Goal: Find contact information: Obtain details needed to contact an individual or organization

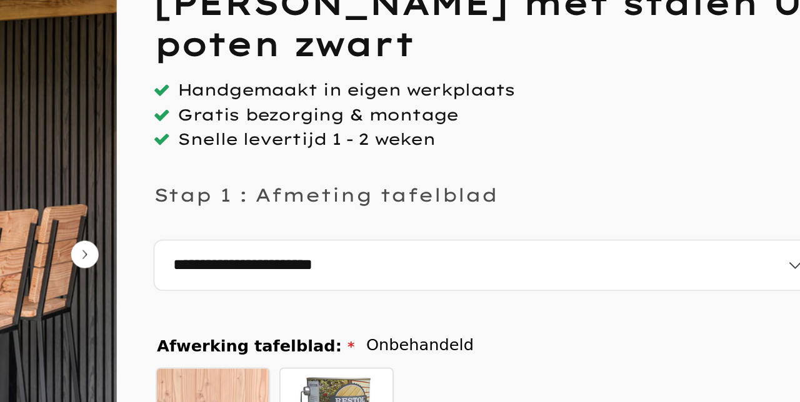
scroll to position [113, 0]
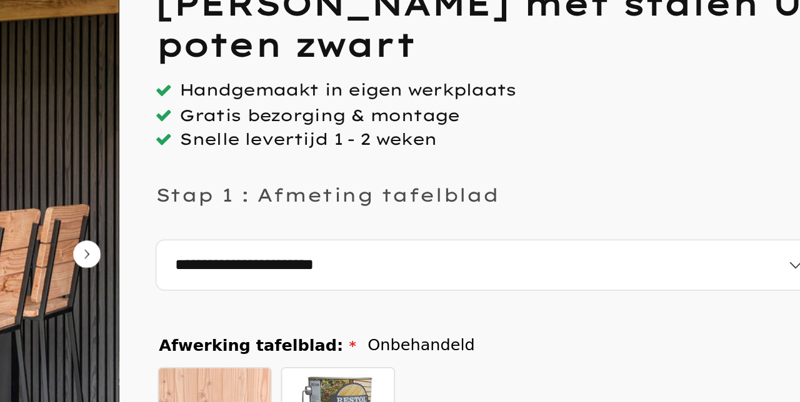
click at [700, 212] on select "**********" at bounding box center [592, 215] width 365 height 28
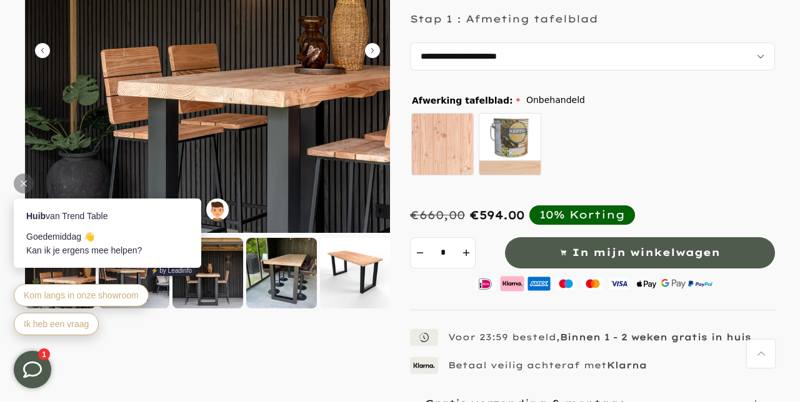
scroll to position [270, 0]
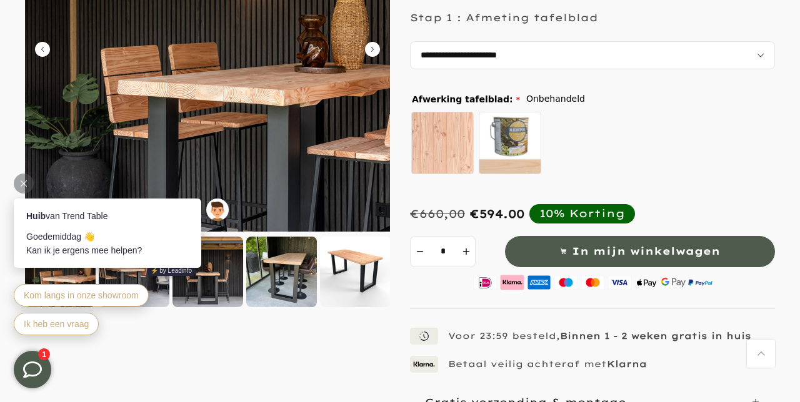
click at [347, 287] on div at bounding box center [355, 272] width 71 height 71
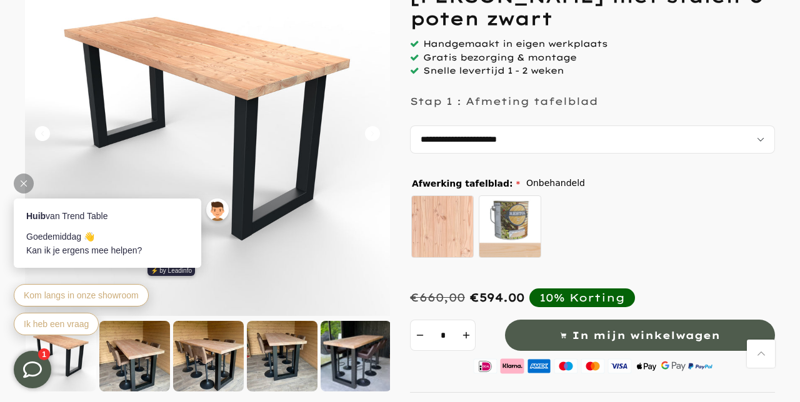
scroll to position [187, 0]
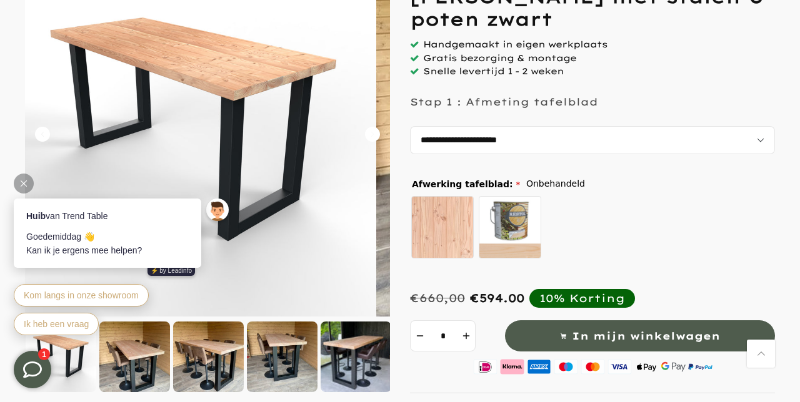
click at [309, 144] on img at bounding box center [193, 134] width 365 height 365
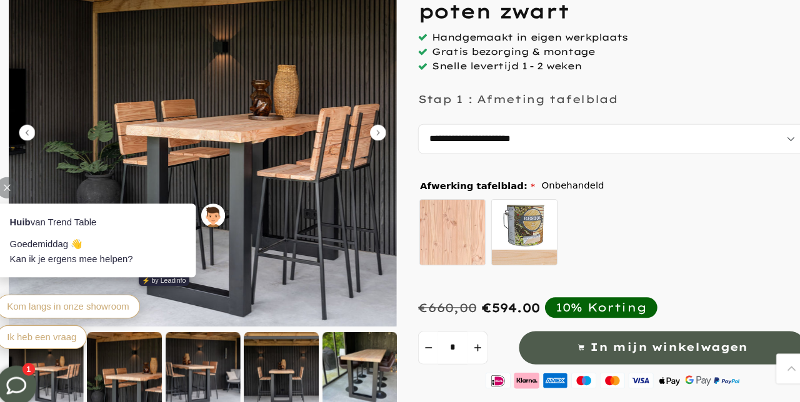
click at [569, 141] on select "**********" at bounding box center [592, 138] width 365 height 28
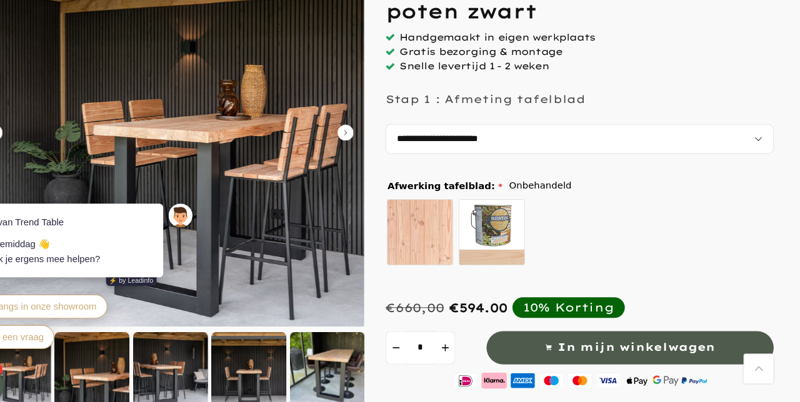
scroll to position [182, 0]
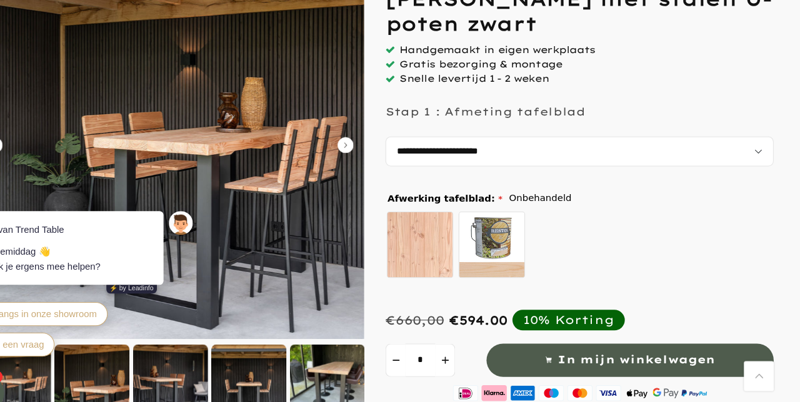
click at [634, 139] on select "**********" at bounding box center [592, 143] width 365 height 28
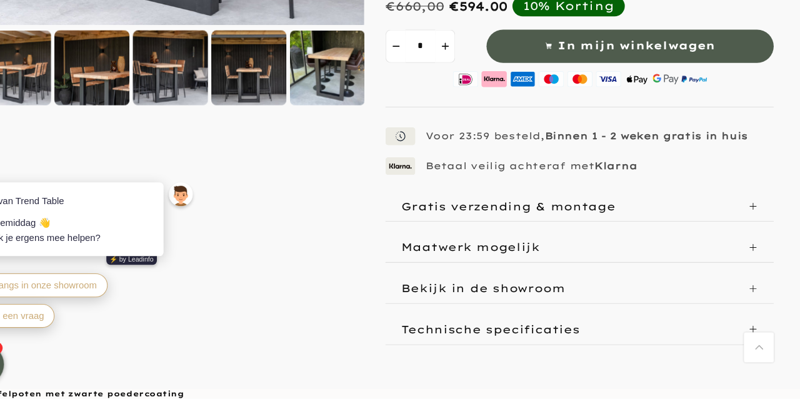
scroll to position [452, 0]
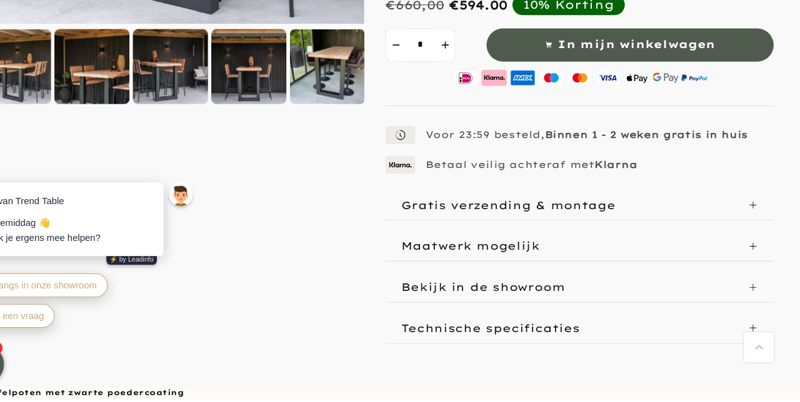
click at [757, 261] on icon at bounding box center [755, 258] width 9 height 9
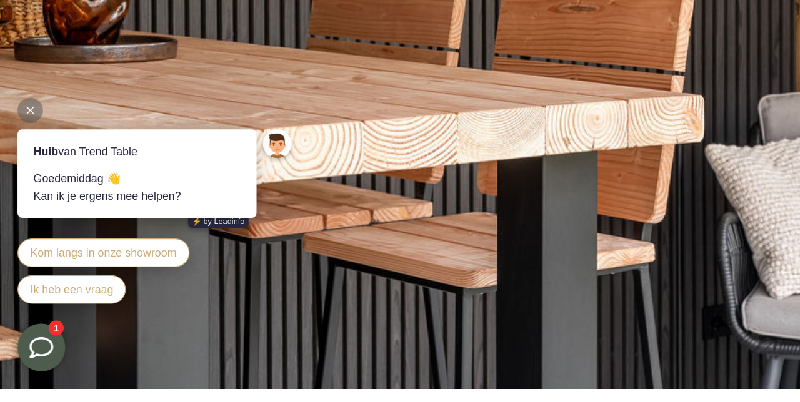
scroll to position [1188, 0]
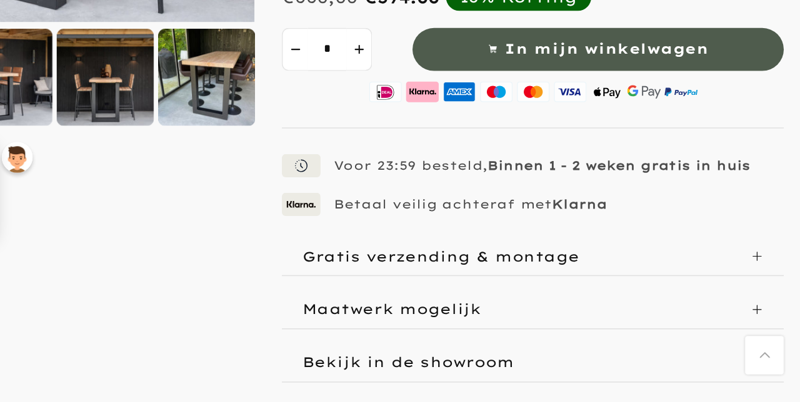
scroll to position [391, 0]
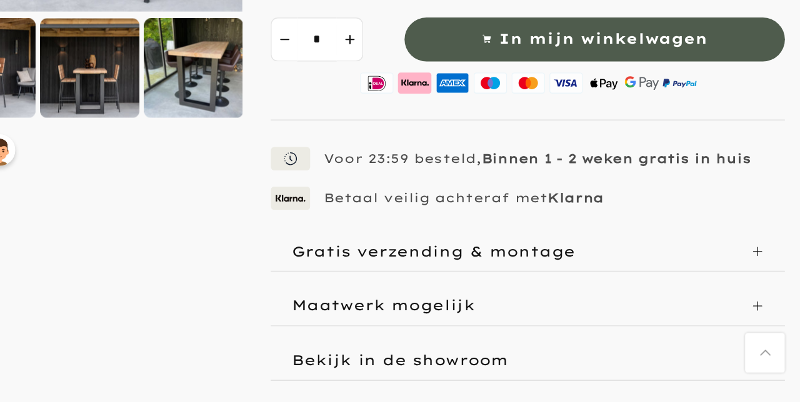
click at [759, 320] on icon at bounding box center [755, 320] width 9 height 9
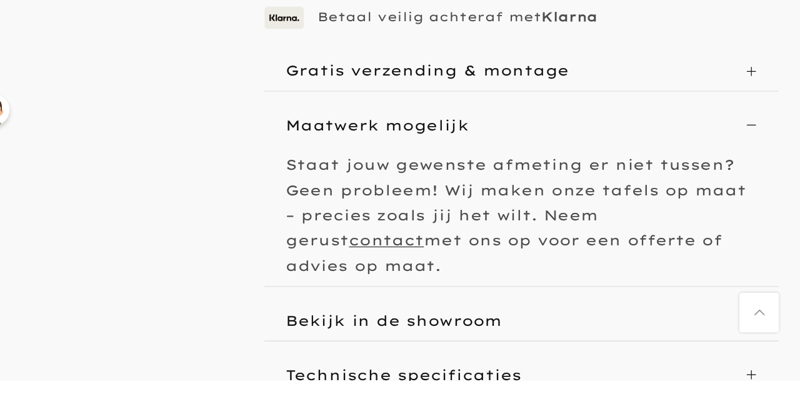
scroll to position [494, 0]
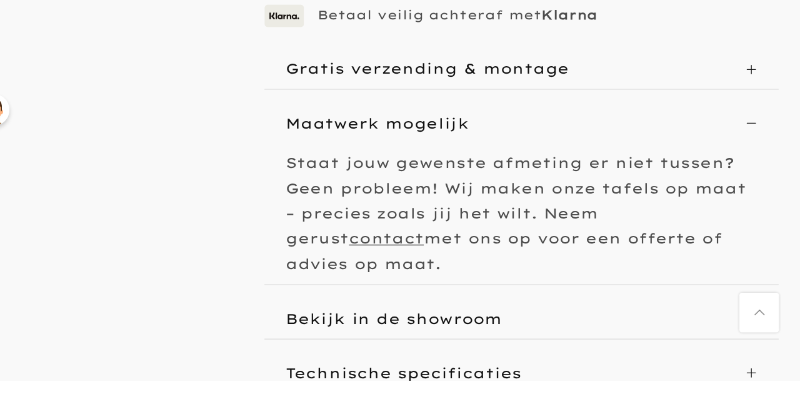
click at [523, 295] on u "contact" at bounding box center [496, 301] width 53 height 12
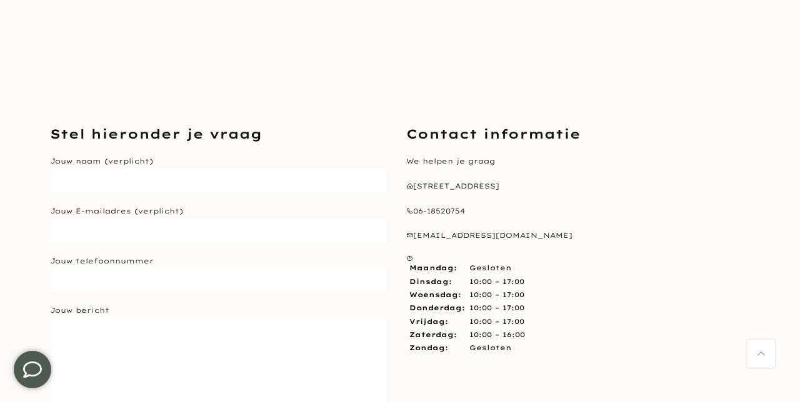
scroll to position [322, 0]
